Goal: Task Accomplishment & Management: Use online tool/utility

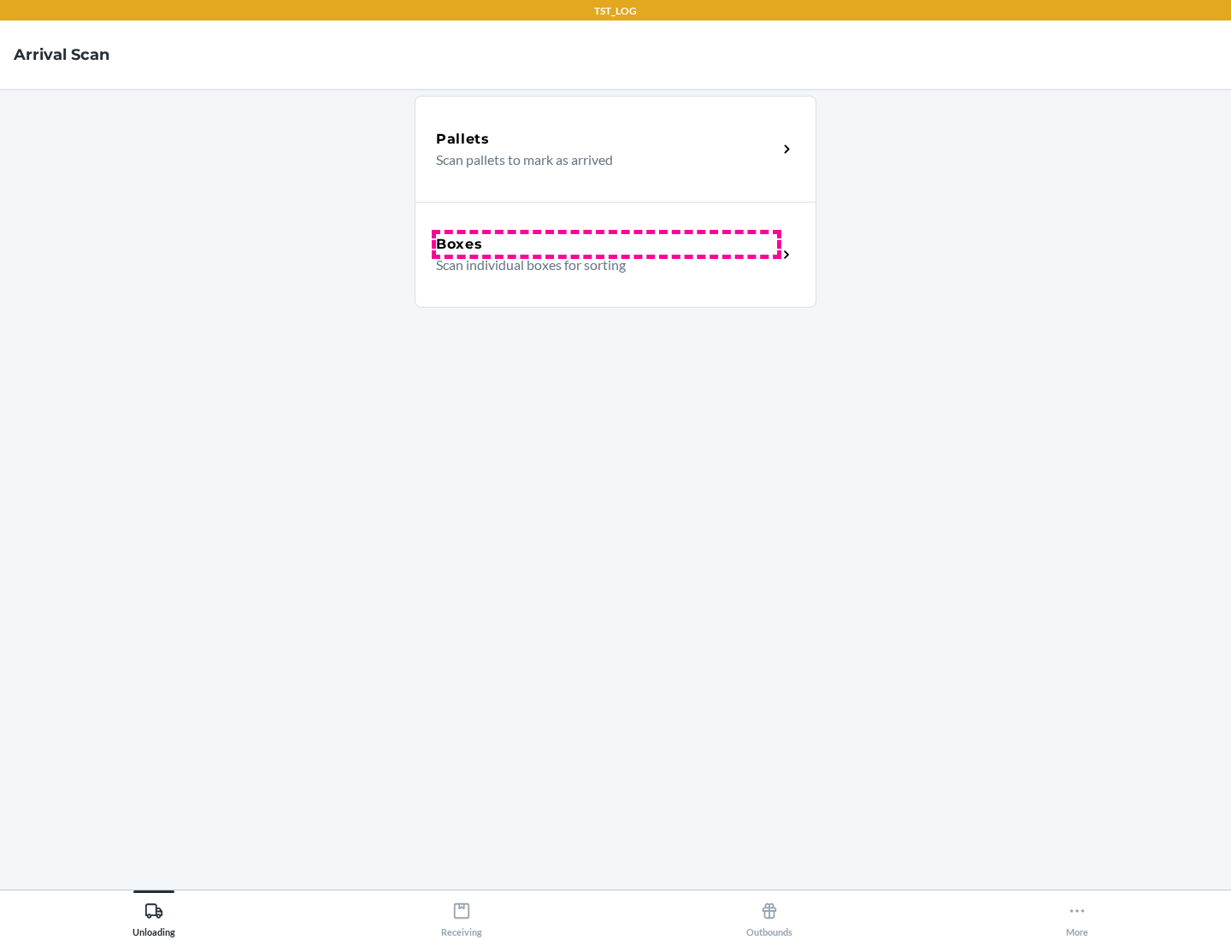
click at [606, 244] on div "Boxes" at bounding box center [606, 244] width 341 height 21
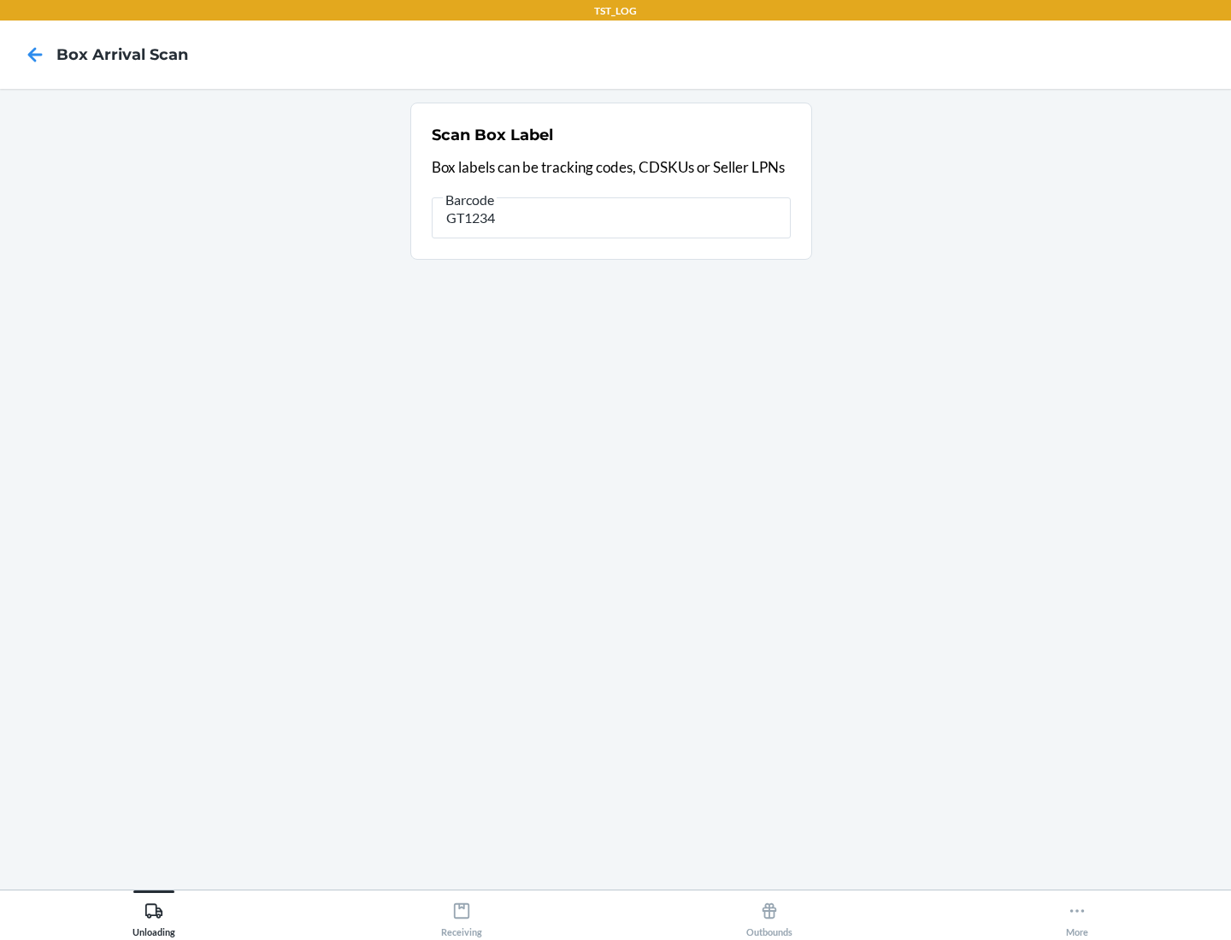
type input "GT1234"
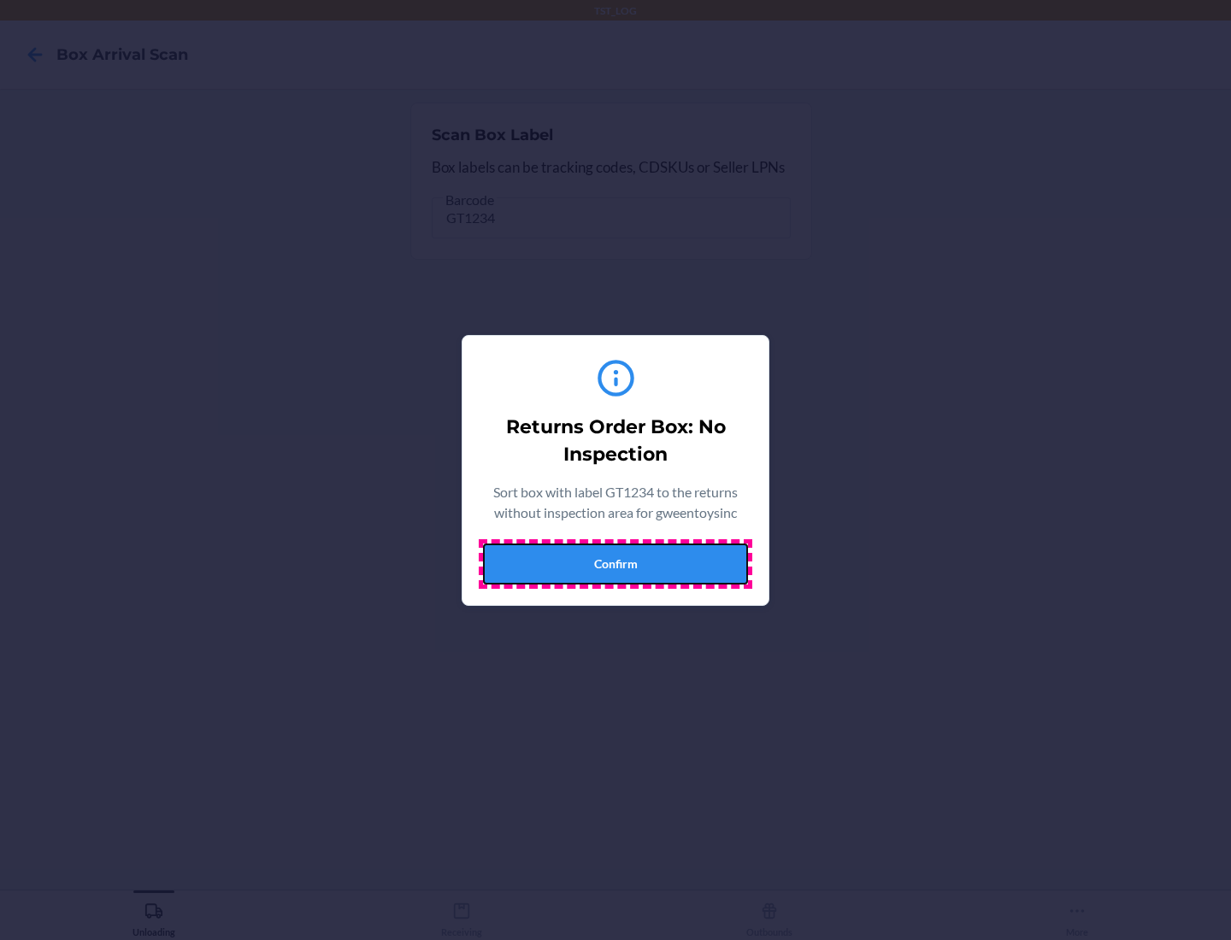
click at [615, 563] on button "Confirm" at bounding box center [615, 564] width 265 height 41
